Goal: Information Seeking & Learning: Check status

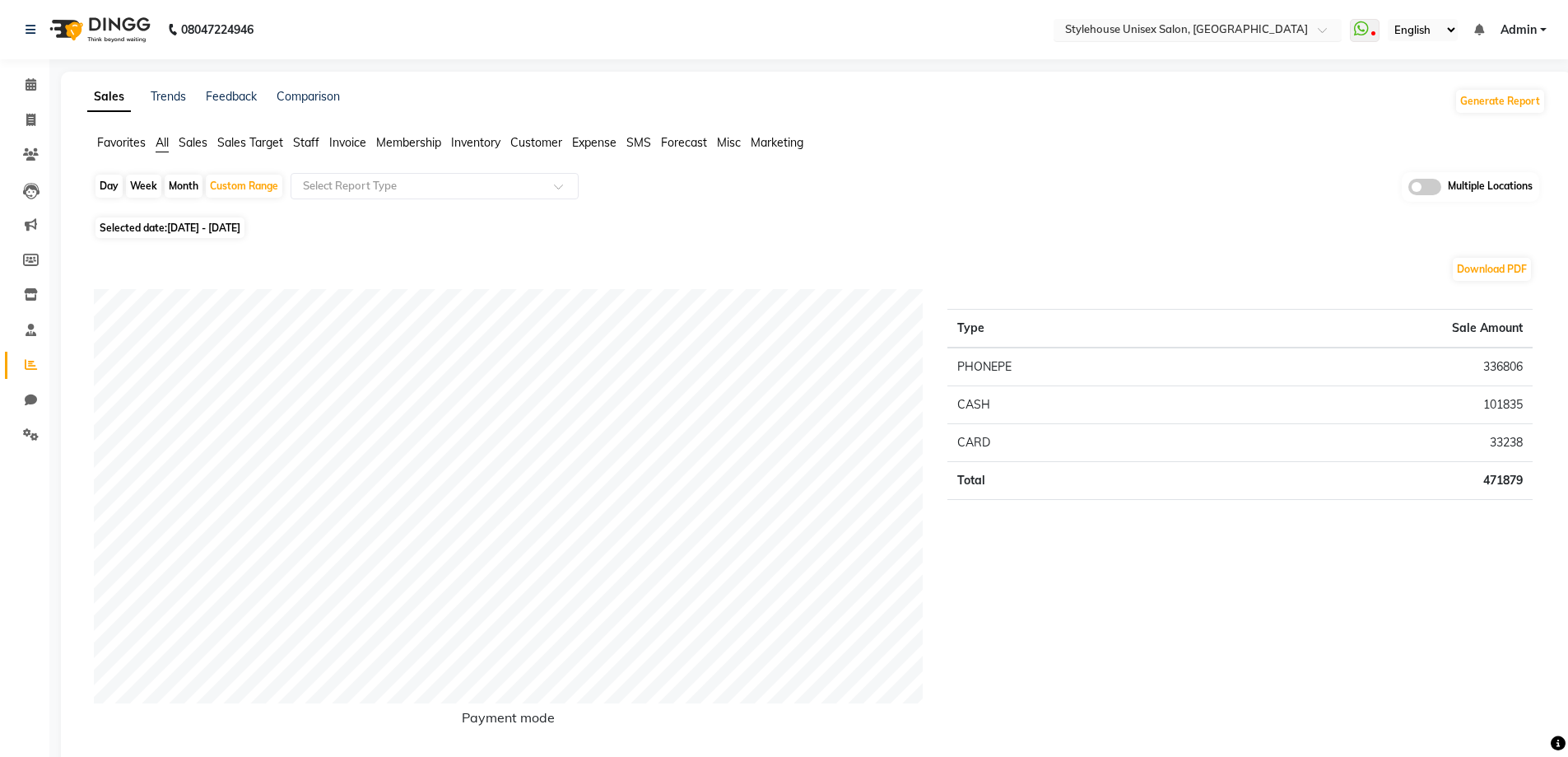
click at [1179, 27] on input "text" at bounding box center [1181, 31] width 239 height 17
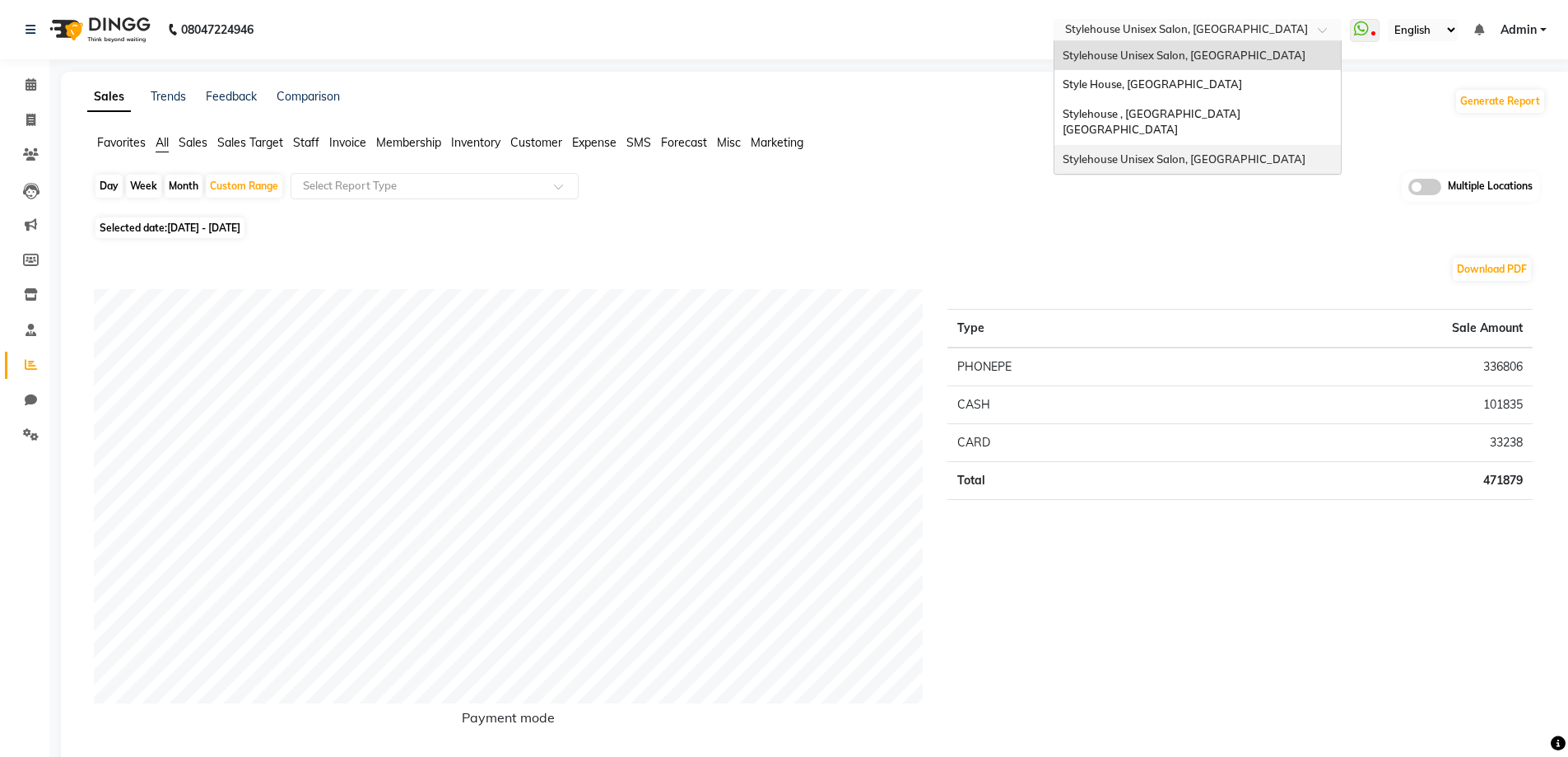
click at [1169, 153] on span "Stylehouse Unisex Salon, [GEOGRAPHIC_DATA]" at bounding box center [1184, 159] width 243 height 13
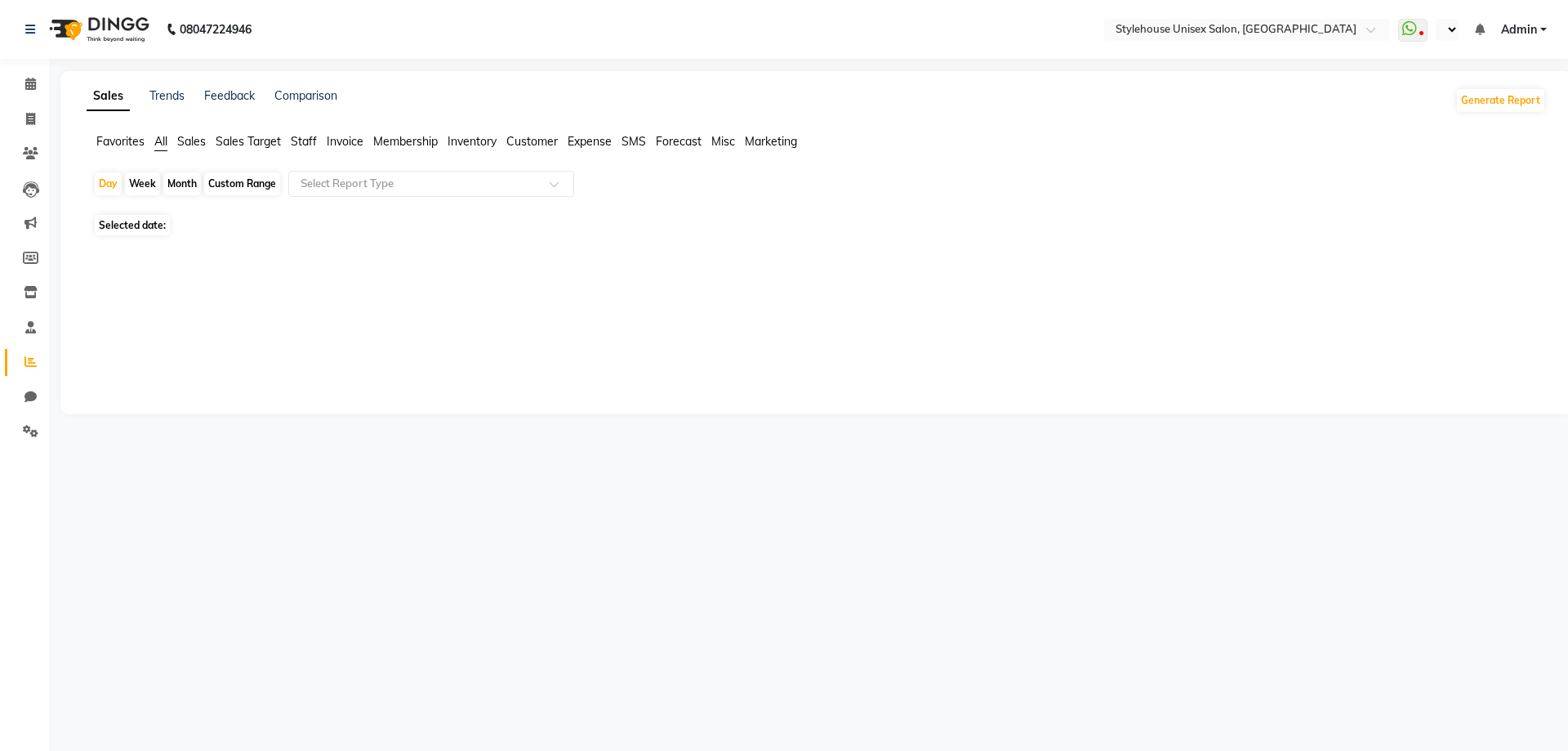
select select "en"
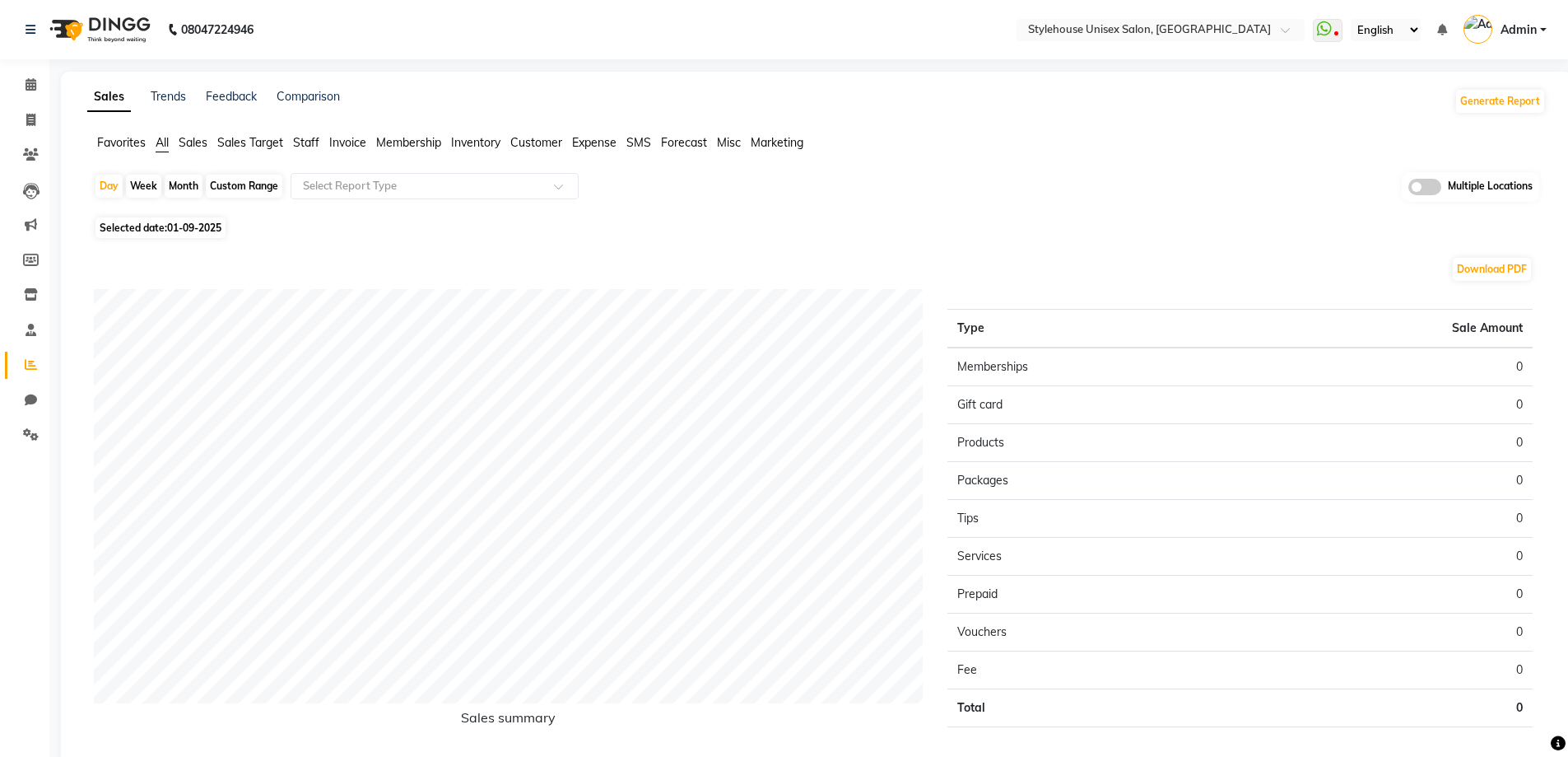
click at [249, 185] on div "Custom Range" at bounding box center [244, 186] width 76 height 23
select select "9"
select select "2025"
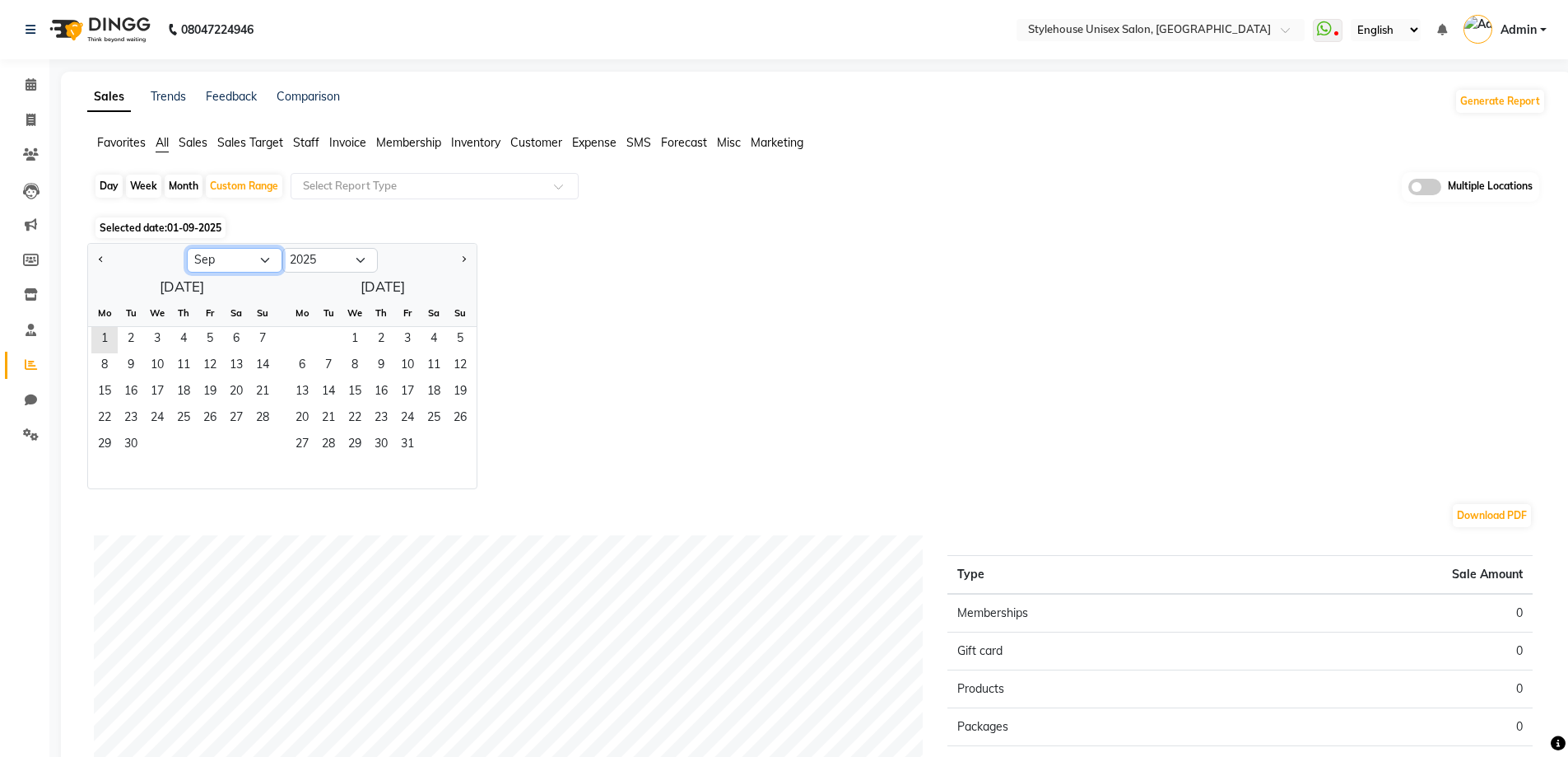
click at [224, 258] on select "Jan Feb Mar Apr May Jun Jul Aug Sep Oct Nov Dec" at bounding box center [234, 260] width 95 height 25
select select "8"
click at [186, 248] on select "Jan Feb Mar Apr May Jun Jul Aug Sep Oct Nov Dec" at bounding box center [234, 260] width 95 height 25
click at [209, 336] on span "1" at bounding box center [209, 340] width 27 height 27
click at [264, 443] on span "31" at bounding box center [262, 445] width 27 height 27
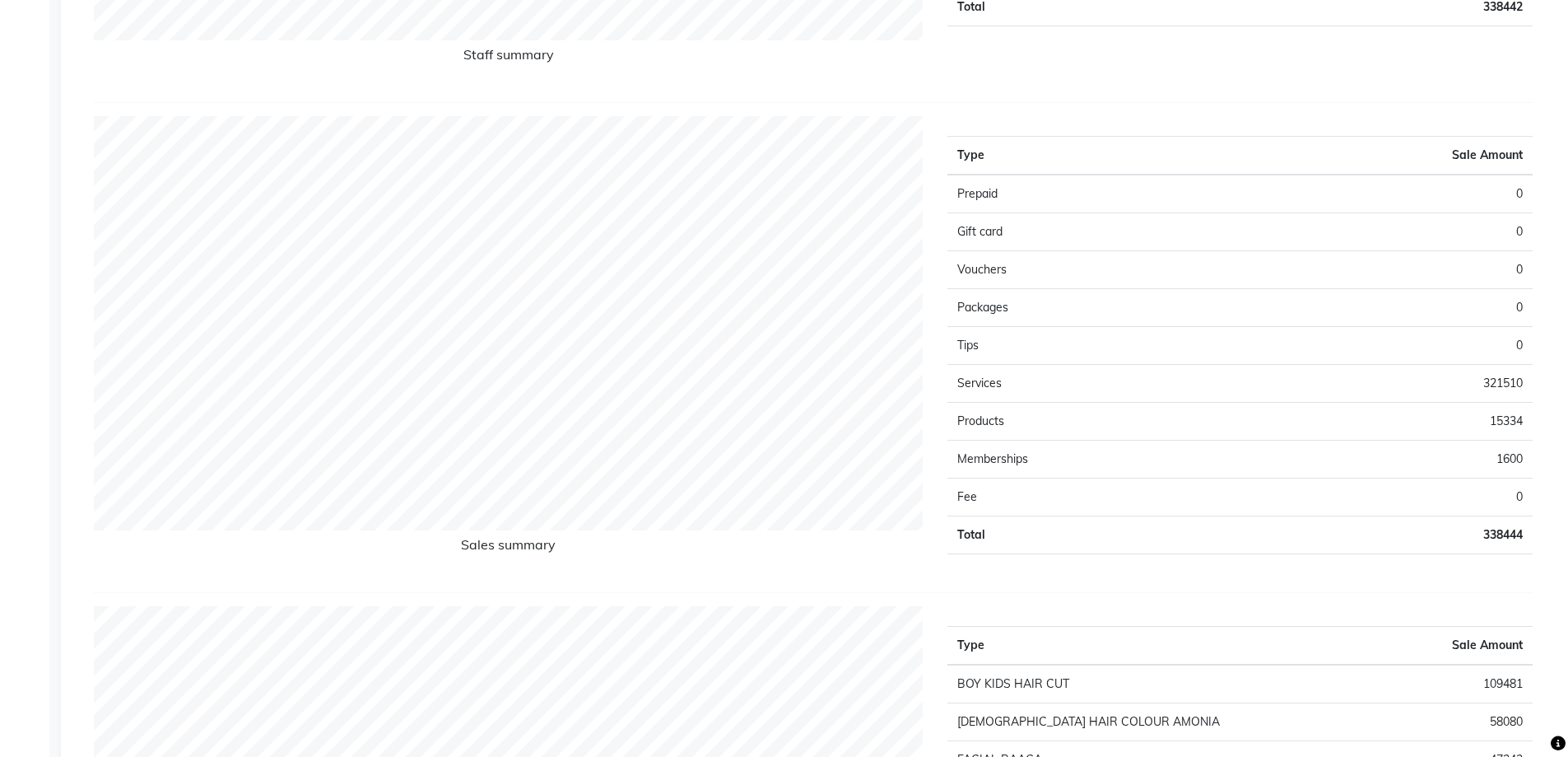
scroll to position [1071, 0]
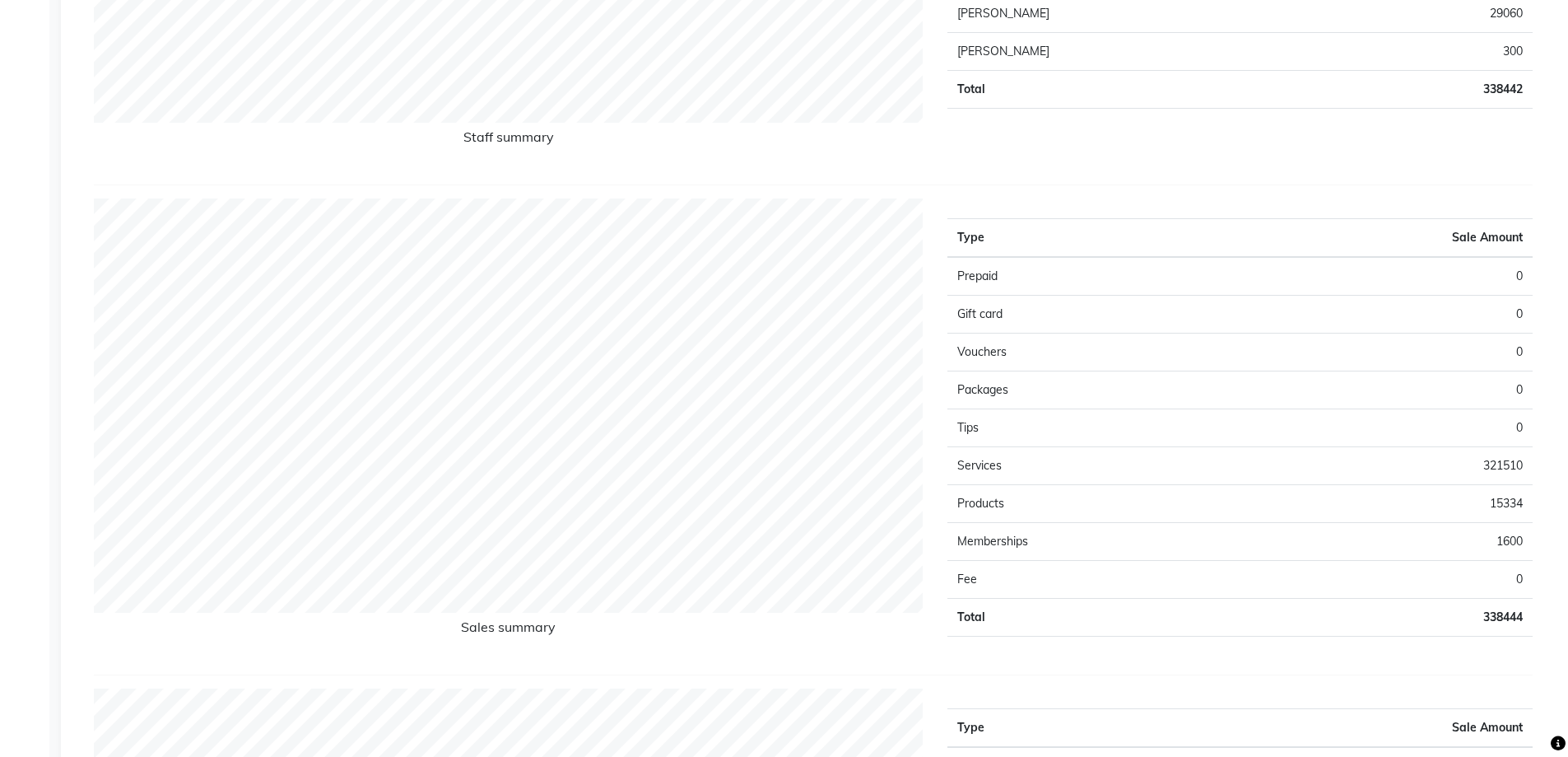
click at [1523, 502] on td "15334" at bounding box center [1387, 504] width 293 height 38
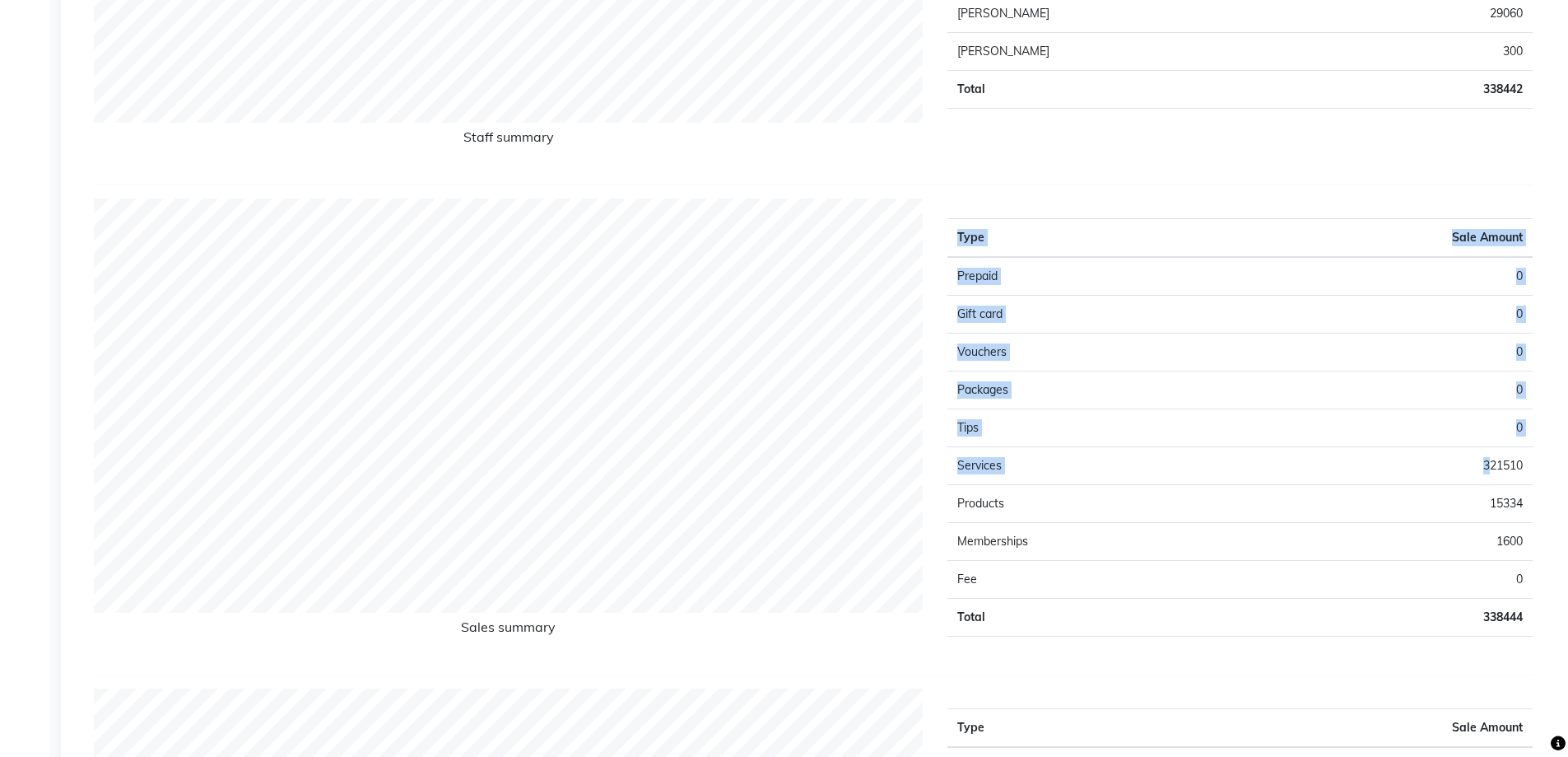
drag, startPoint x: 1489, startPoint y: 466, endPoint x: 1546, endPoint y: 471, distance: 57.2
click at [1546, 471] on app-reports "Favorites All Sales Sales Target Staff Invoice Membership Inventory Customer Ex…" at bounding box center [816, 437] width 1479 height 2746
click at [1508, 457] on td "321510" at bounding box center [1387, 466] width 293 height 38
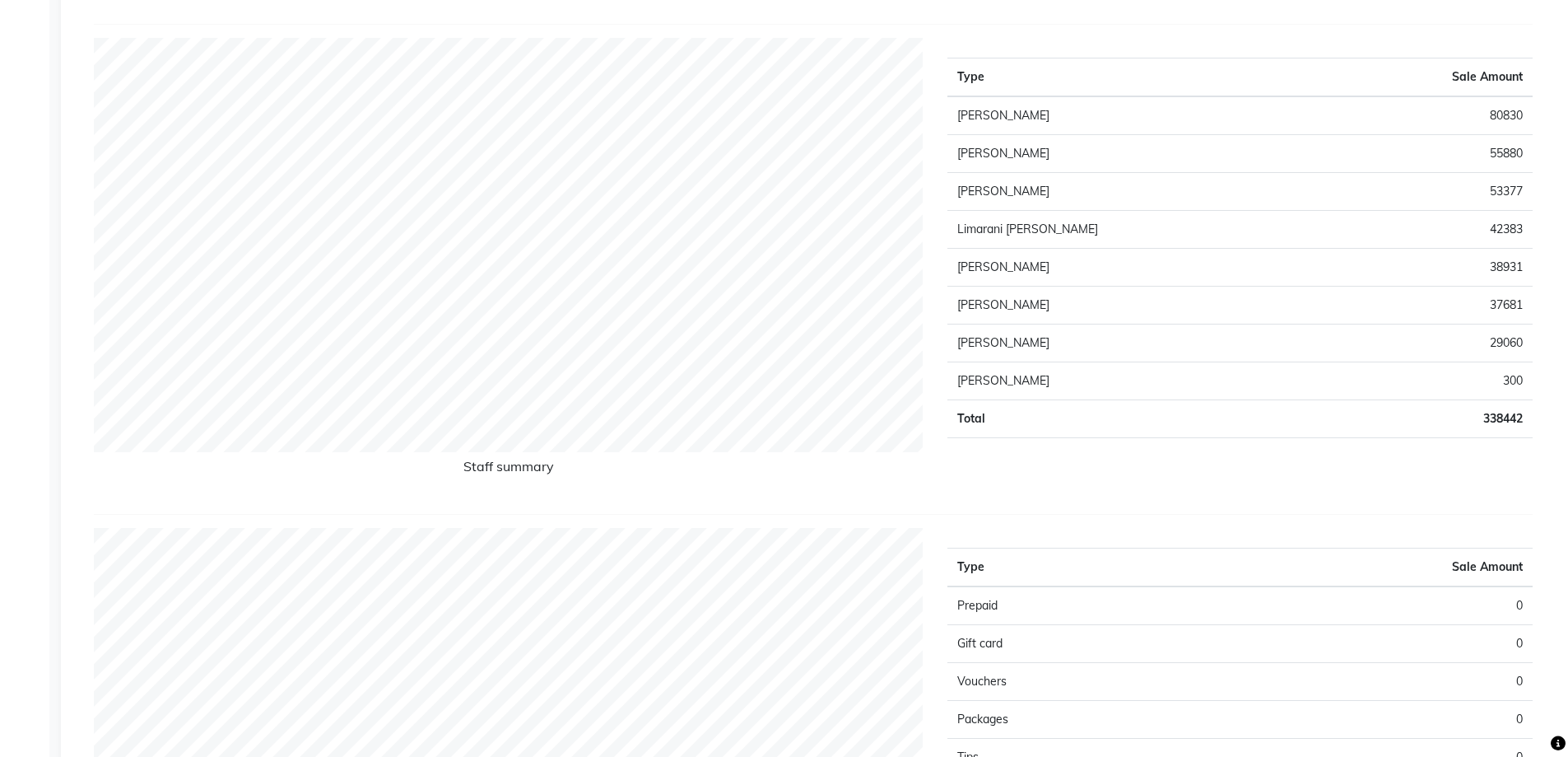
scroll to position [659, 0]
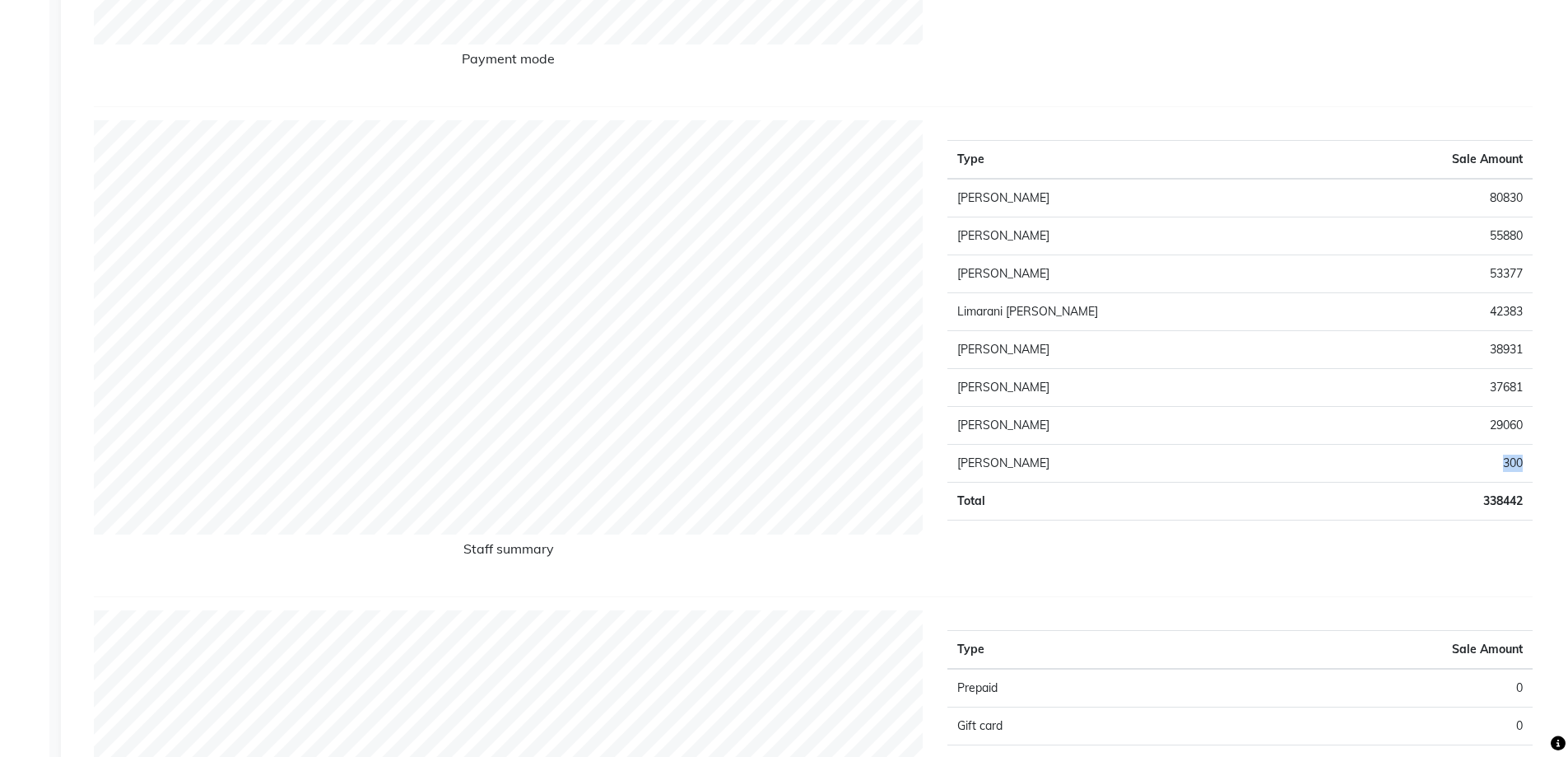
drag, startPoint x: 1504, startPoint y: 462, endPoint x: 1527, endPoint y: 463, distance: 23.0
click at [1527, 463] on td "300" at bounding box center [1427, 462] width 210 height 38
click at [1504, 462] on td "300" at bounding box center [1427, 462] width 210 height 38
